Goal: Task Accomplishment & Management: Use online tool/utility

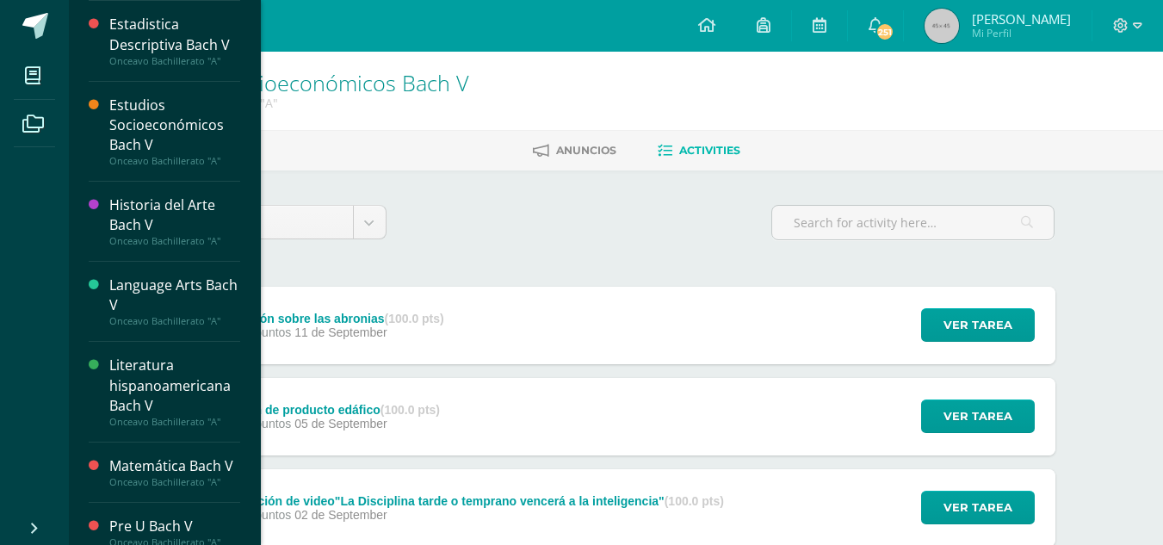
scroll to position [177, 0]
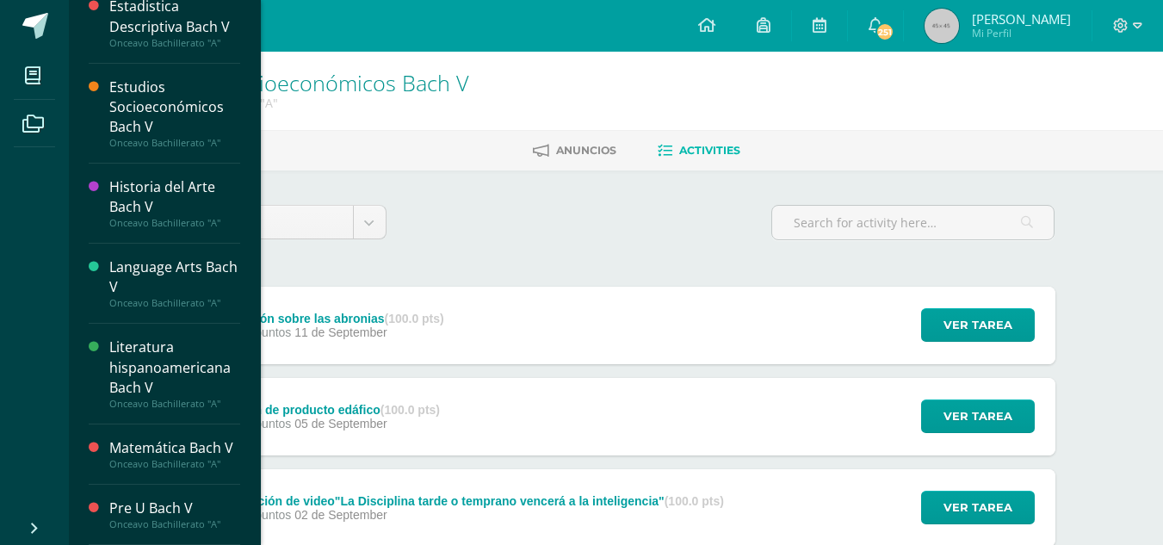
click at [109, 438] on div "Matemática Bach V" at bounding box center [174, 448] width 131 height 20
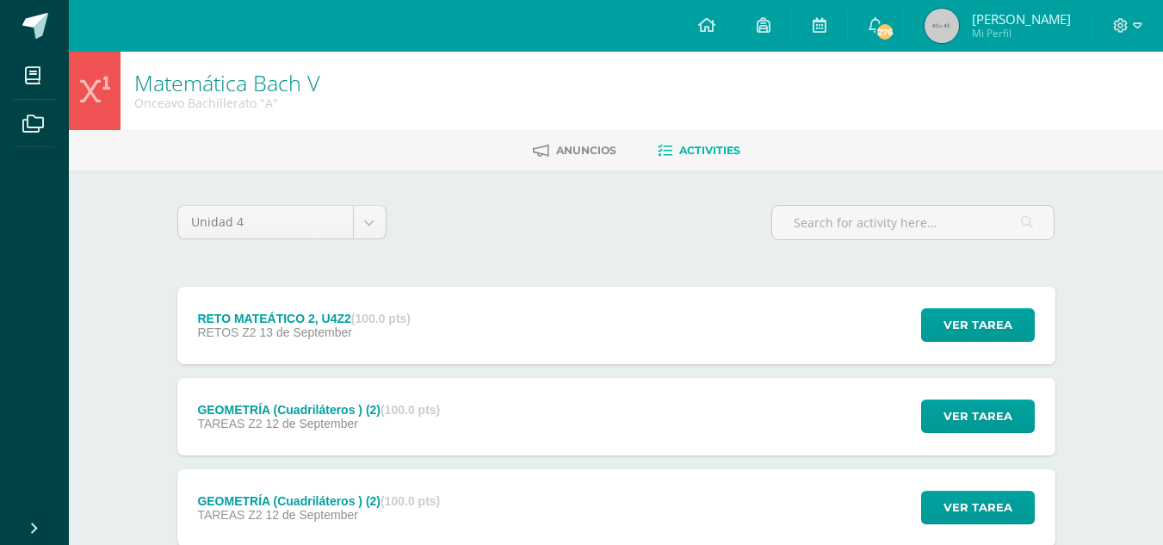
click at [242, 318] on div "RETO MATEÁTICO 2, U4Z2 (100.0 pts)" at bounding box center [303, 319] width 213 height 14
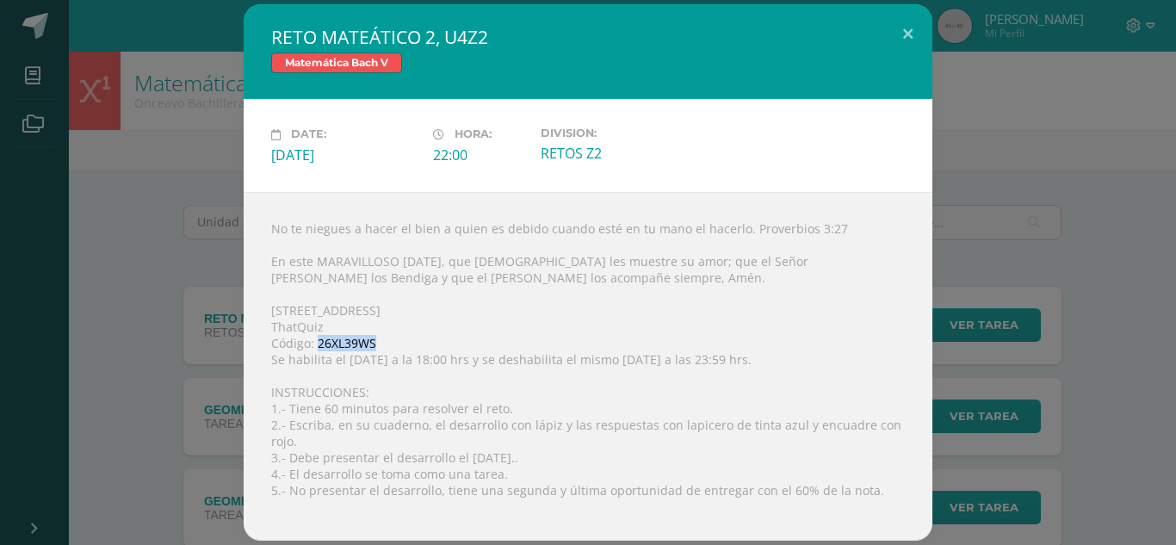
drag, startPoint x: 380, startPoint y: 352, endPoint x: 318, endPoint y: 354, distance: 62.9
click at [318, 354] on div "No te niegues a hacer el bien a quien es debido cuando esté en tu mano el hacer…" at bounding box center [588, 366] width 689 height 349
copy div "26XL39WS"
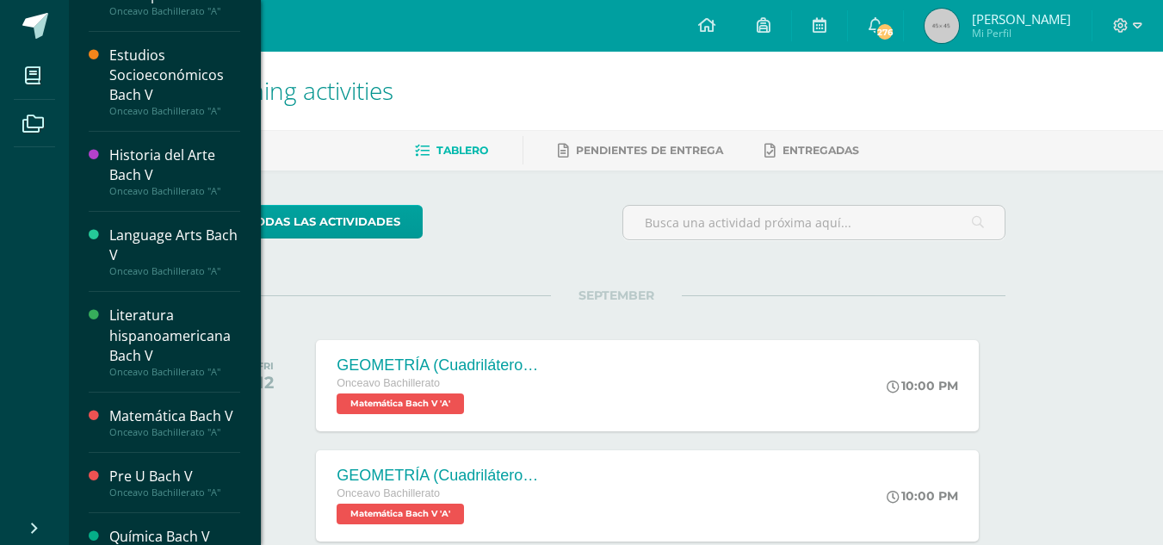
scroll to position [210, 0]
click at [127, 405] on div "Matemática Bach V" at bounding box center [174, 415] width 131 height 20
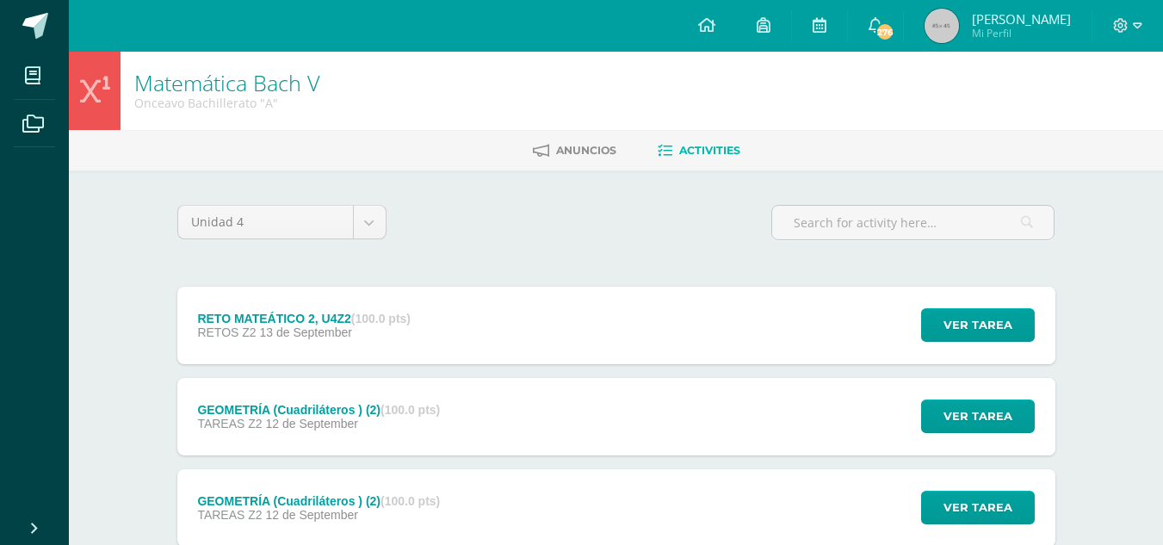
click at [270, 309] on div "RETO MATEÁTICO 2, U4Z2 (100.0 pts) RETOS Z2 13 de September" at bounding box center [304, 325] width 254 height 77
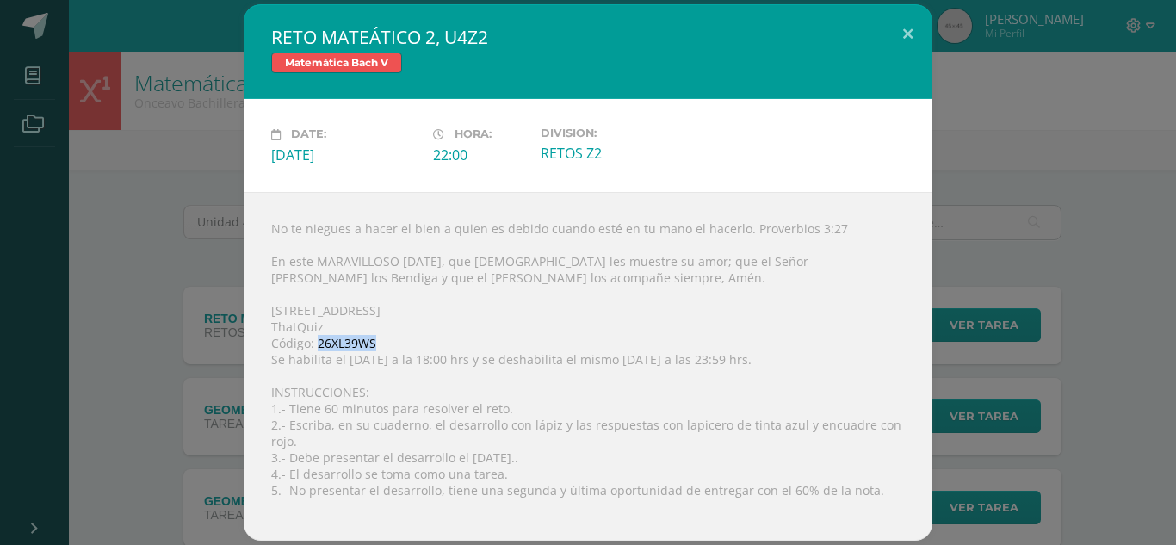
drag, startPoint x: 373, startPoint y: 350, endPoint x: 318, endPoint y: 353, distance: 55.2
click at [318, 353] on div "No te niegues a hacer el bien a quien es debido cuando esté en tu mano el hacer…" at bounding box center [588, 366] width 689 height 349
copy div "26XL39WS"
